Goal: Ask a question

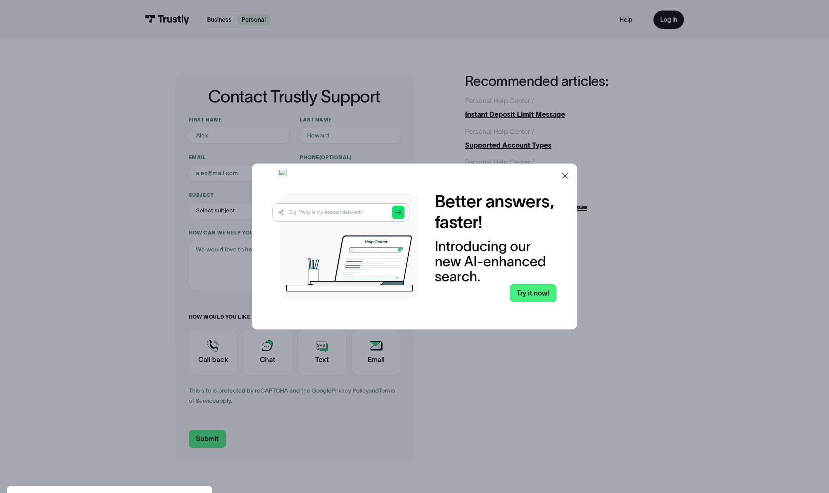
click at [569, 177] on icon at bounding box center [565, 176] width 8 height 8
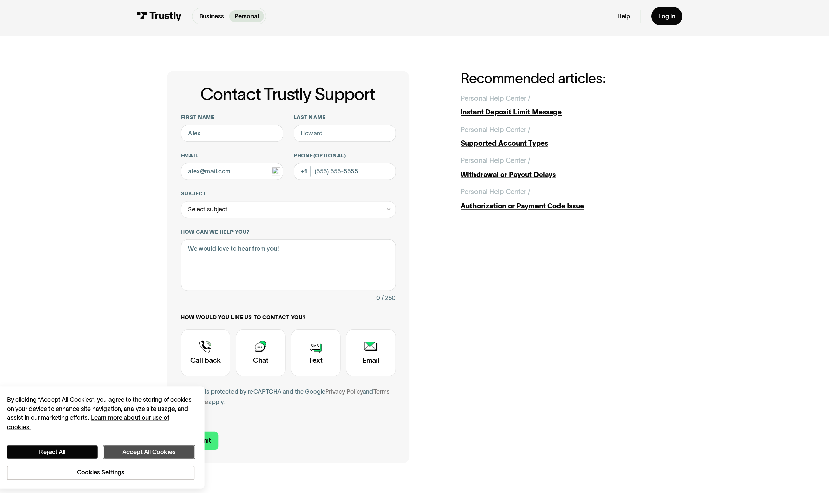
click at [158, 451] on button "Accept All Cookies" at bounding box center [158, 450] width 90 height 13
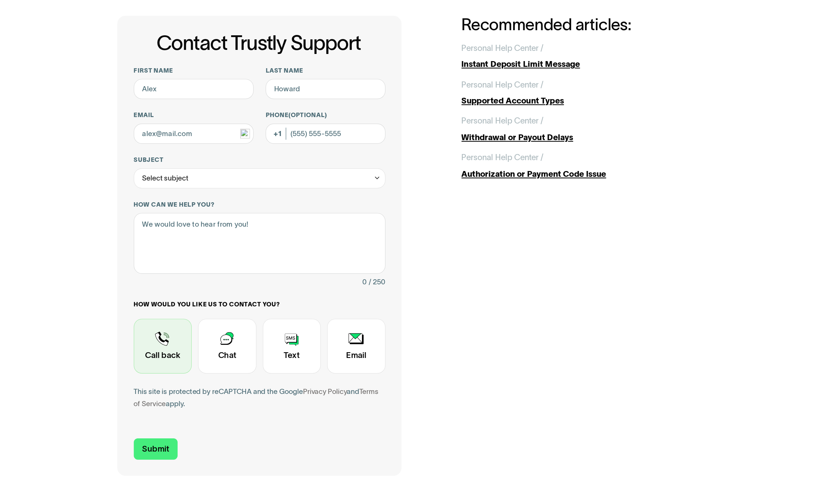
click at [220, 356] on div "Contact Trustly Support" at bounding box center [213, 352] width 49 height 46
click at [217, 138] on input "First name" at bounding box center [239, 135] width 101 height 17
type input "[PERSON_NAME]"
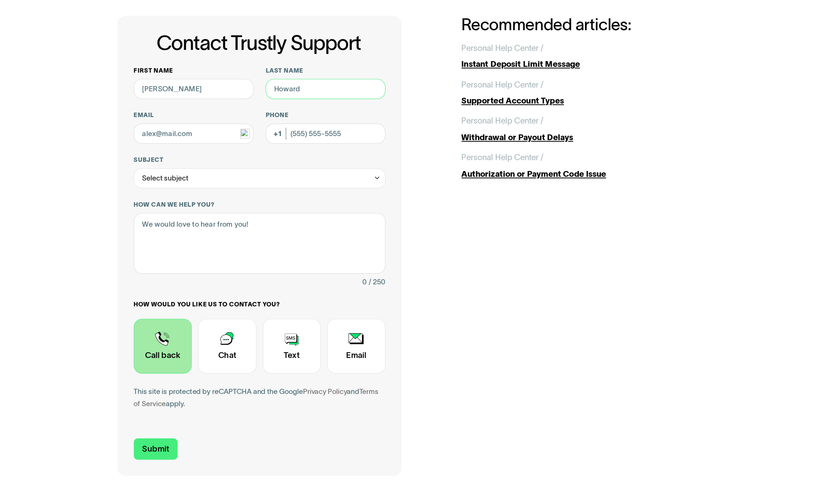
type input "[PERSON_NAME]"
click at [240, 173] on input "Email" at bounding box center [239, 172] width 101 height 17
type input "[EMAIL_ADDRESS][DOMAIN_NAME]"
type input "[PHONE_NUMBER]"
click at [392, 210] on icon "Contact Trustly Support" at bounding box center [394, 210] width 6 height 7
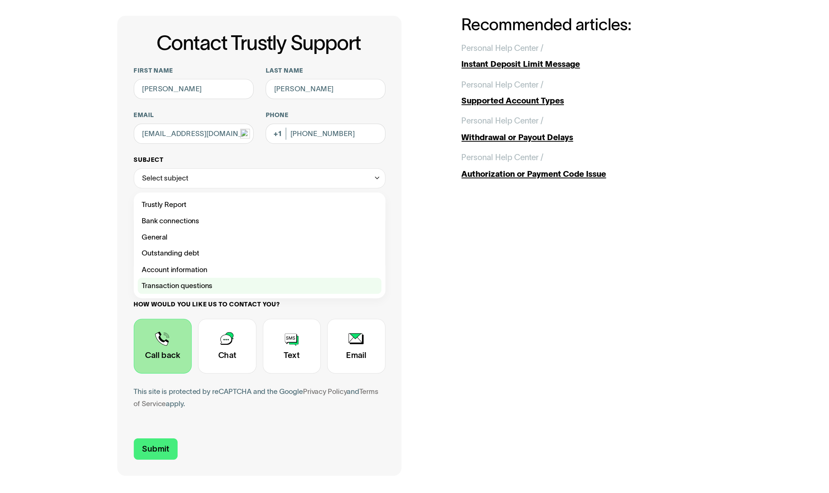
click at [247, 301] on div "Contact Trustly Support" at bounding box center [294, 301] width 205 height 14
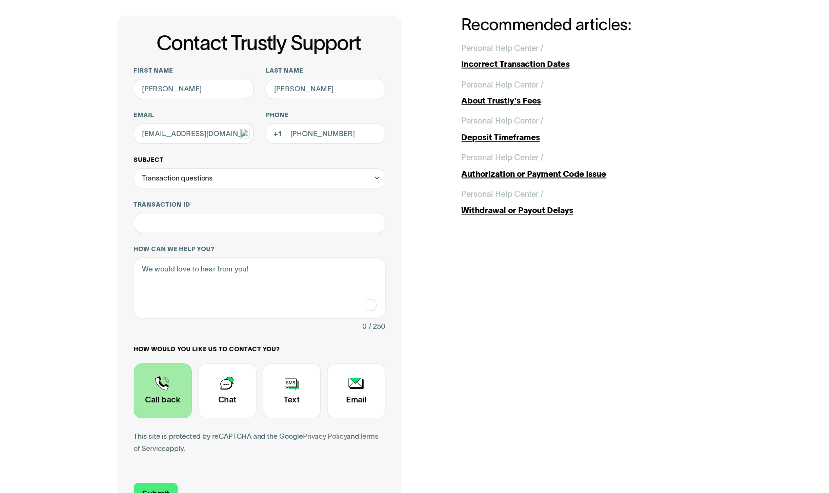
click at [391, 208] on icon "Contact Trustly Support" at bounding box center [394, 210] width 6 height 7
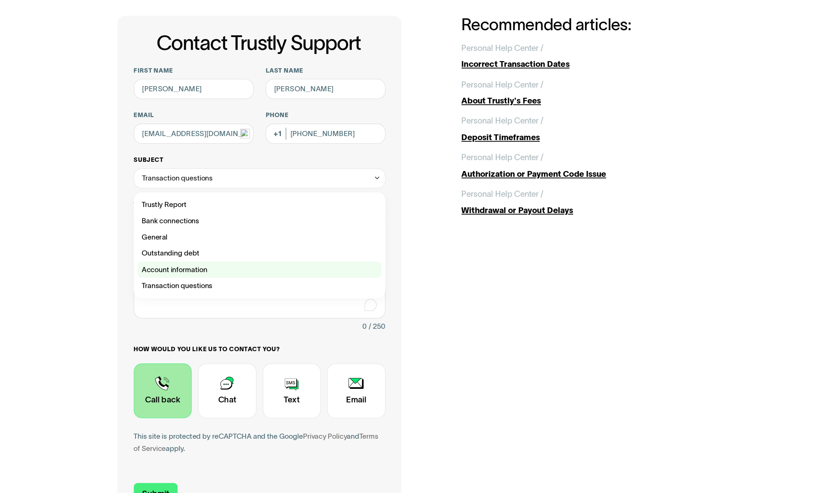
click at [240, 291] on div "Contact Trustly Support" at bounding box center [294, 288] width 205 height 14
type input "**********"
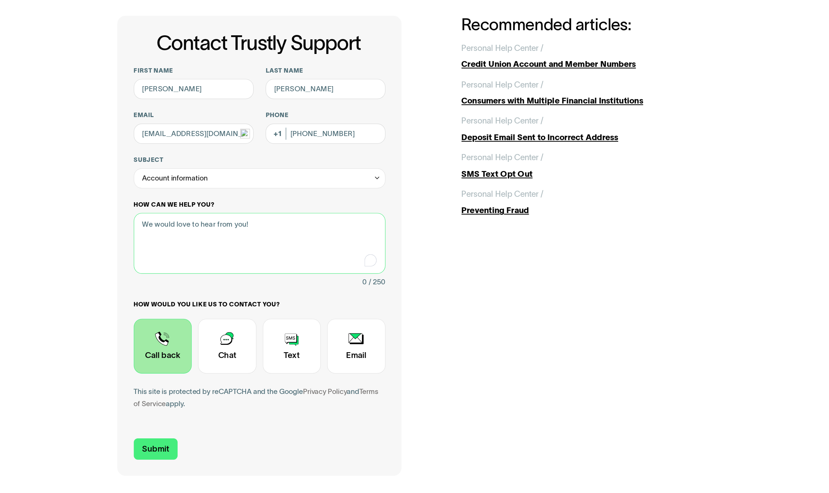
click at [235, 258] on textarea "How can we help you?" at bounding box center [295, 265] width 212 height 51
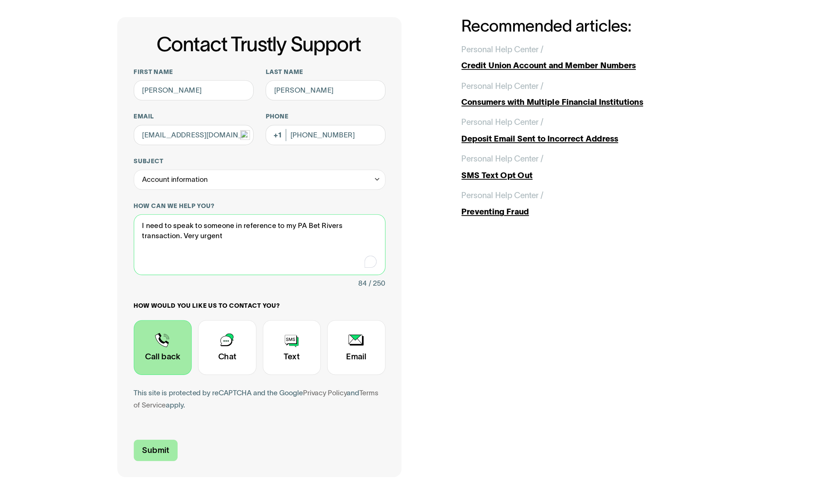
type textarea "I need to speak to someone in reference to my PA Bet Rivers transaction. Very u…"
click at [211, 440] on input "Submit" at bounding box center [207, 439] width 37 height 18
type input "[PHONE_NUMBER]"
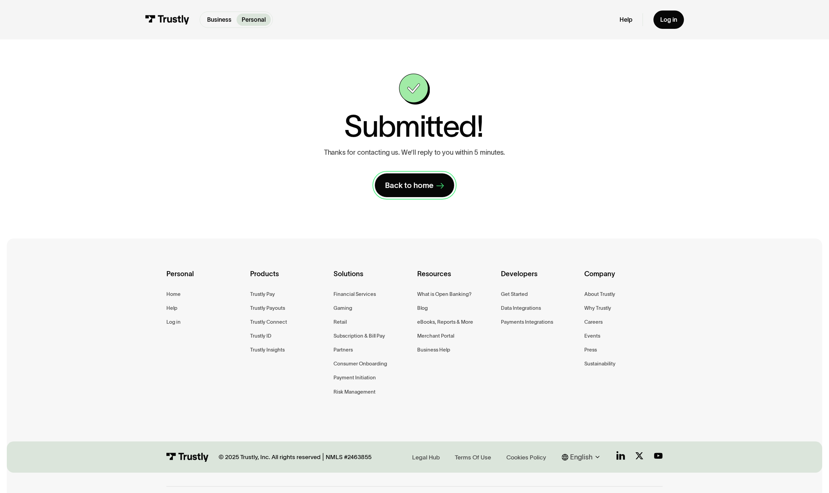
click at [416, 190] on div "Back to home" at bounding box center [409, 185] width 48 height 10
